Goal: Find specific page/section

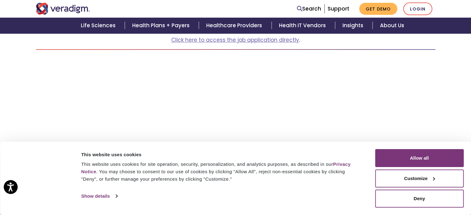
scroll to position [248, 0]
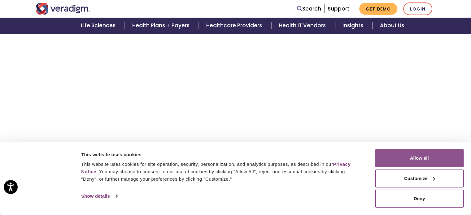
click at [409, 160] on button "Allow all" at bounding box center [419, 158] width 89 height 18
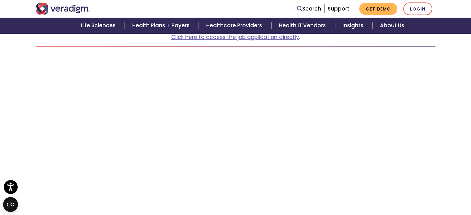
scroll to position [116, 0]
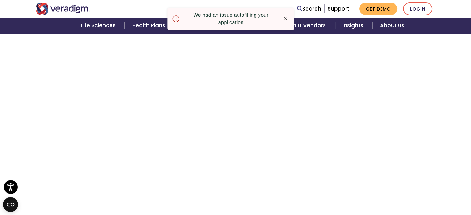
scroll to position [2166, 0]
click at [176, 17] on icon at bounding box center [175, 18] width 7 height 7
click at [286, 19] on icon "button" at bounding box center [285, 19] width 6 height 6
